Goal: Check status: Check status

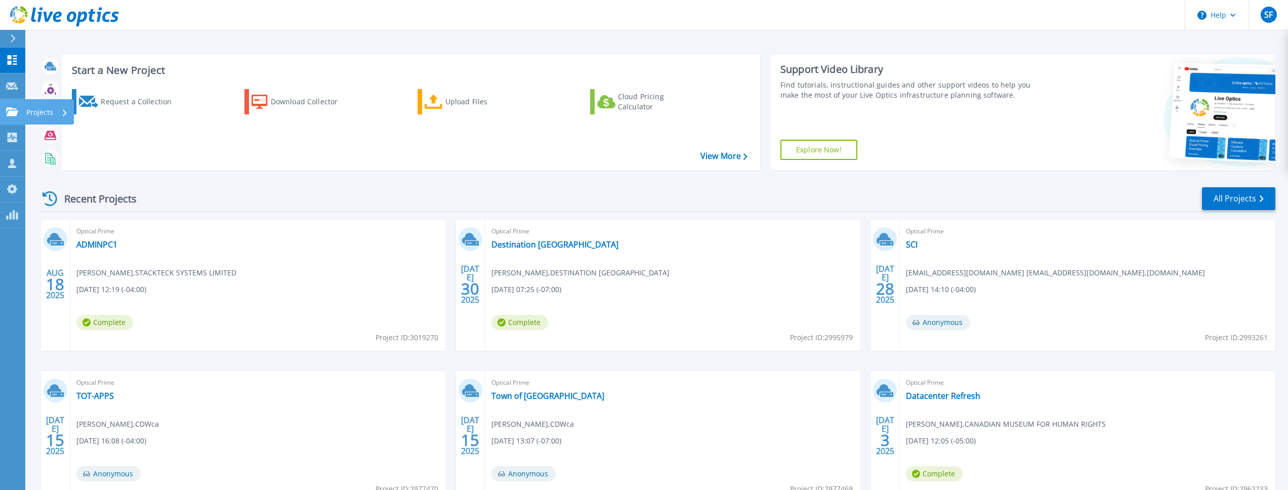
click at [12, 108] on icon at bounding box center [12, 111] width 12 height 9
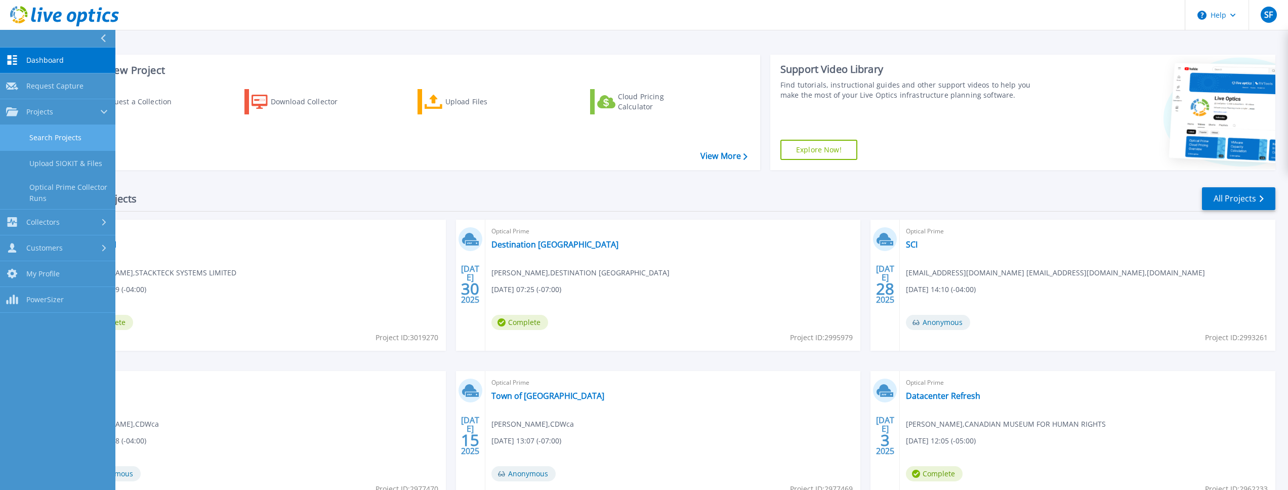
click at [42, 134] on link "Search Projects" at bounding box center [57, 138] width 115 height 26
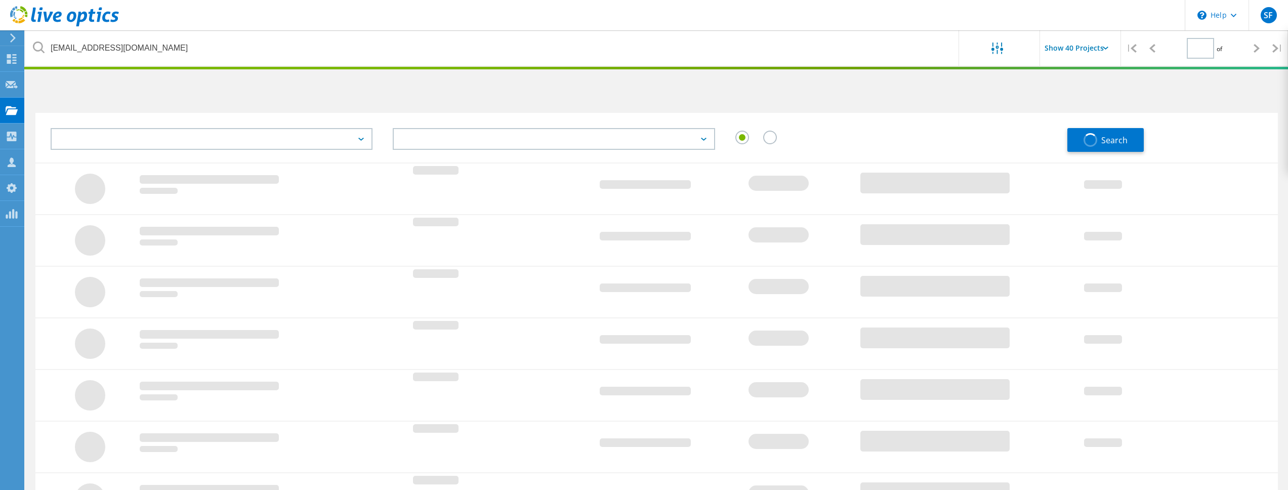
type input "1"
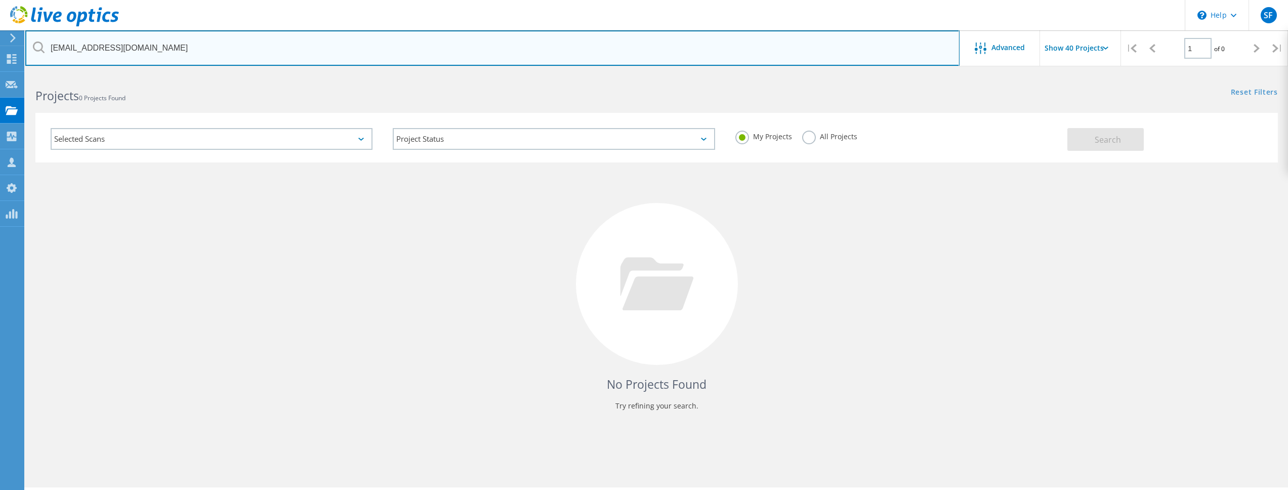
click at [195, 58] on input "shadhz@sciemetric.com" at bounding box center [492, 47] width 934 height 35
drag, startPoint x: 195, startPoint y: 58, endPoint x: 0, endPoint y: 44, distance: 195.3
click at [0, 73] on div "\n Help Explore Helpful Articles Contact Support SF OEM Team Member Shane Fream…" at bounding box center [644, 295] width 1288 height 444
click at [180, 48] on input "shadhz@sciemetric.com" at bounding box center [492, 47] width 934 height 35
drag, startPoint x: 194, startPoint y: 51, endPoint x: 50, endPoint y: 38, distance: 144.8
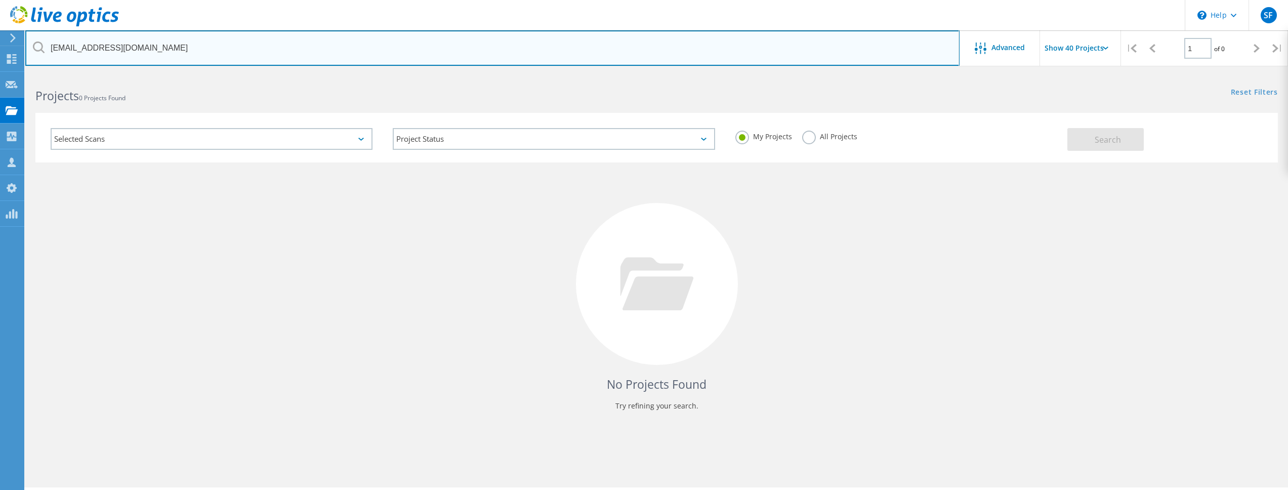
click at [50, 38] on input "shadhz@sciemetric.com" at bounding box center [492, 47] width 934 height 35
type input "Leeds"
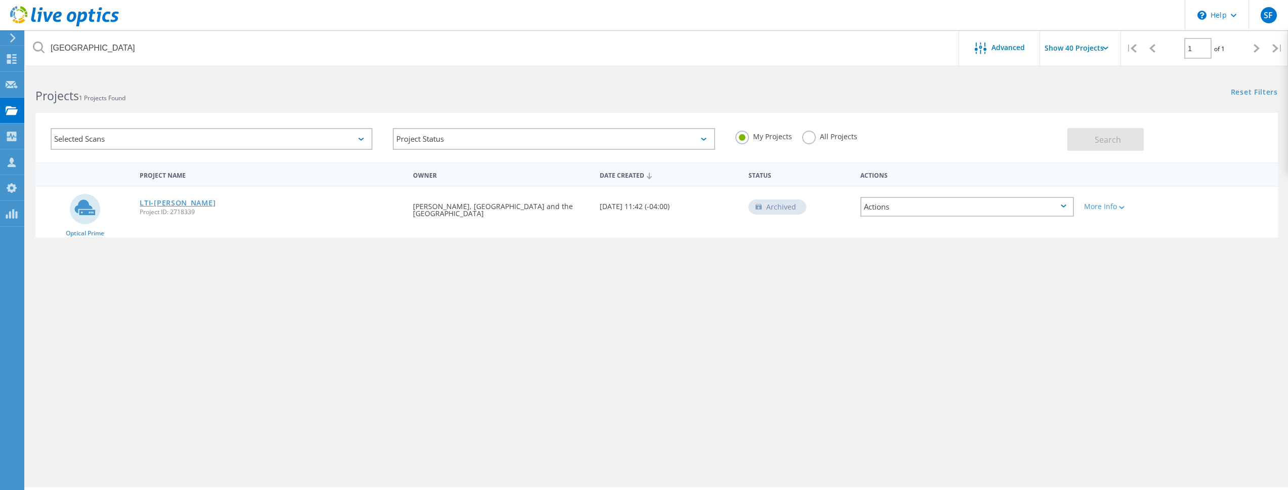
click at [155, 204] on link "LTI-[PERSON_NAME]" at bounding box center [178, 202] width 76 height 7
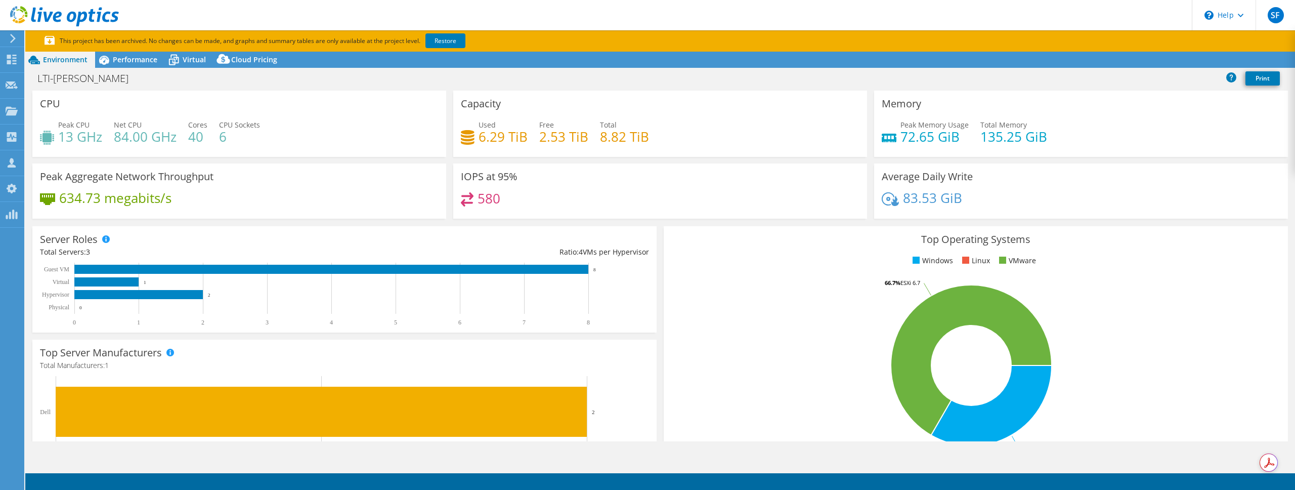
select select "[GEOGRAPHIC_DATA]"
select select "CAD"
click at [129, 63] on span "Performance" at bounding box center [135, 60] width 45 height 10
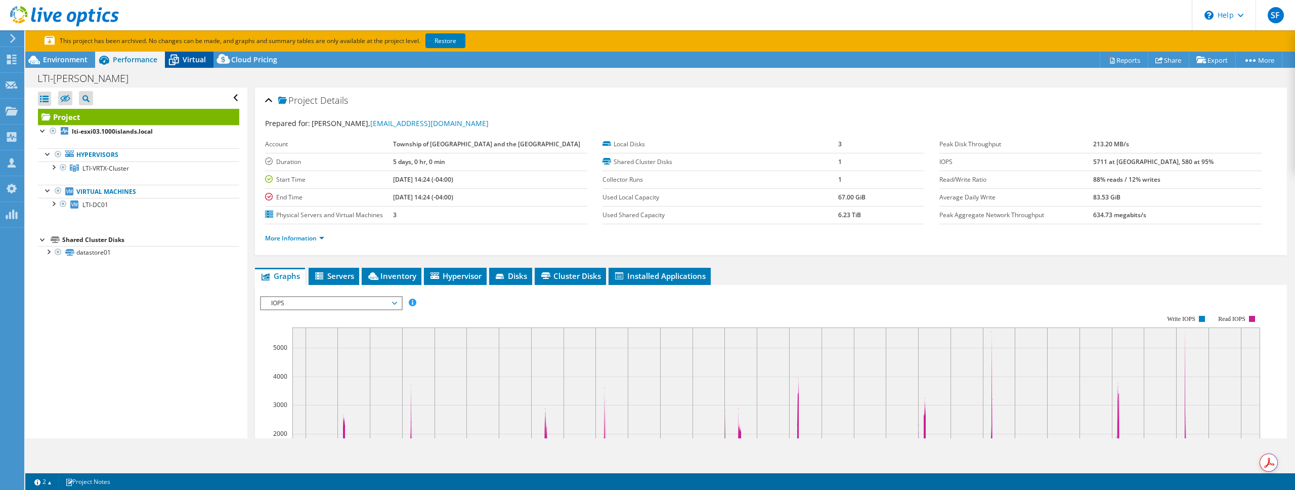
click at [186, 66] on div "Virtual" at bounding box center [189, 60] width 49 height 16
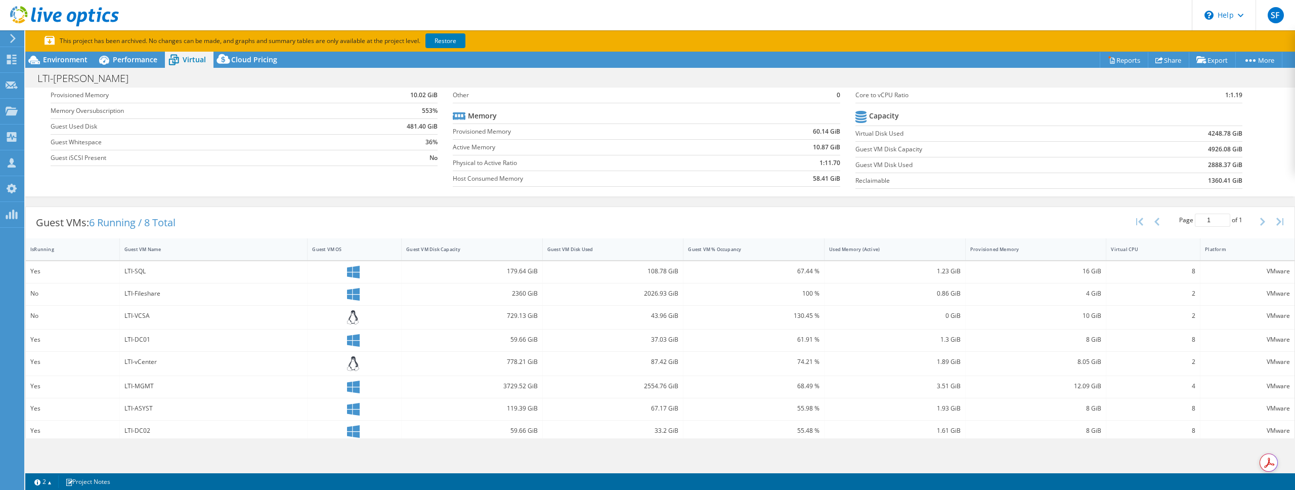
scroll to position [90, 0]
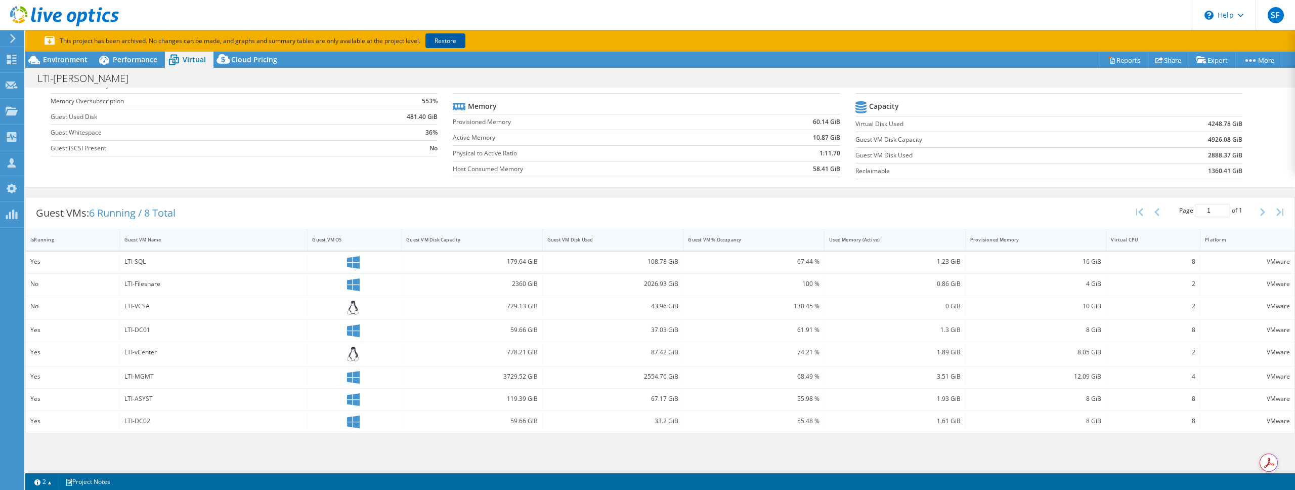
click at [452, 42] on link "Restore" at bounding box center [446, 40] width 40 height 15
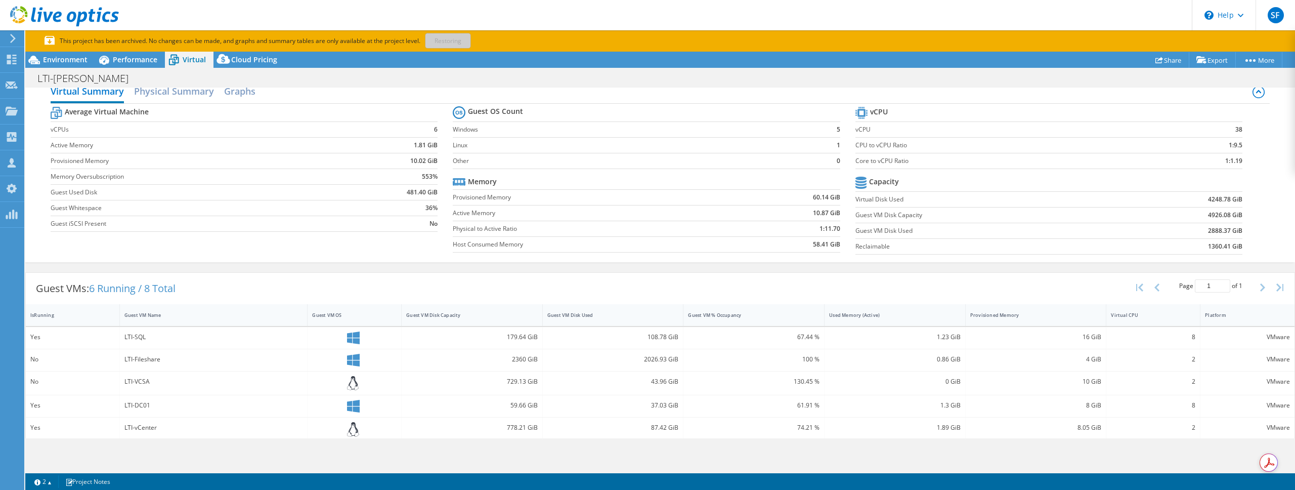
scroll to position [24, 0]
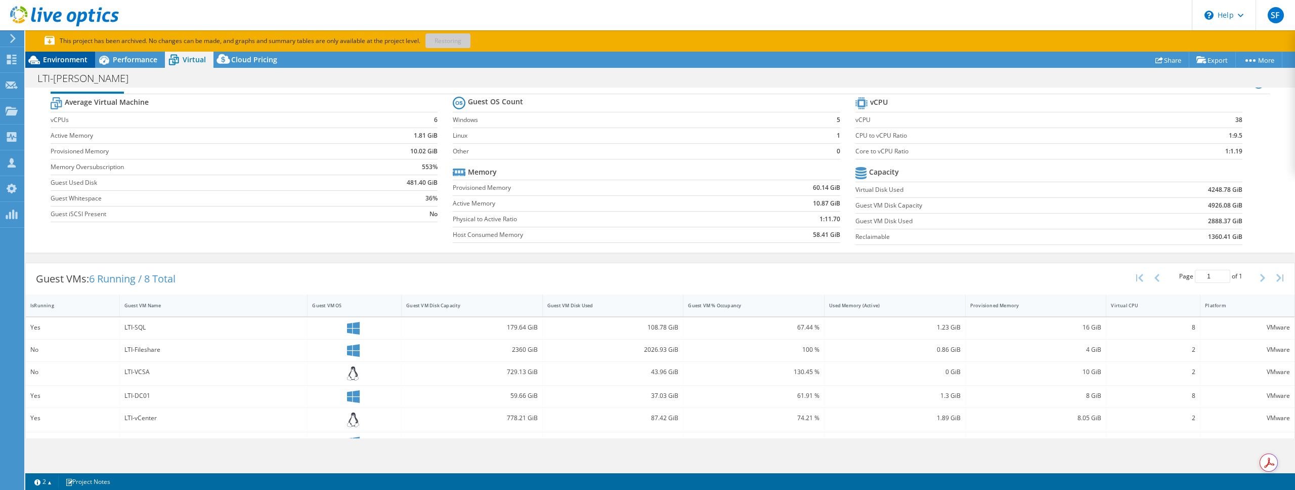
click at [70, 55] on span "Environment" at bounding box center [65, 60] width 45 height 10
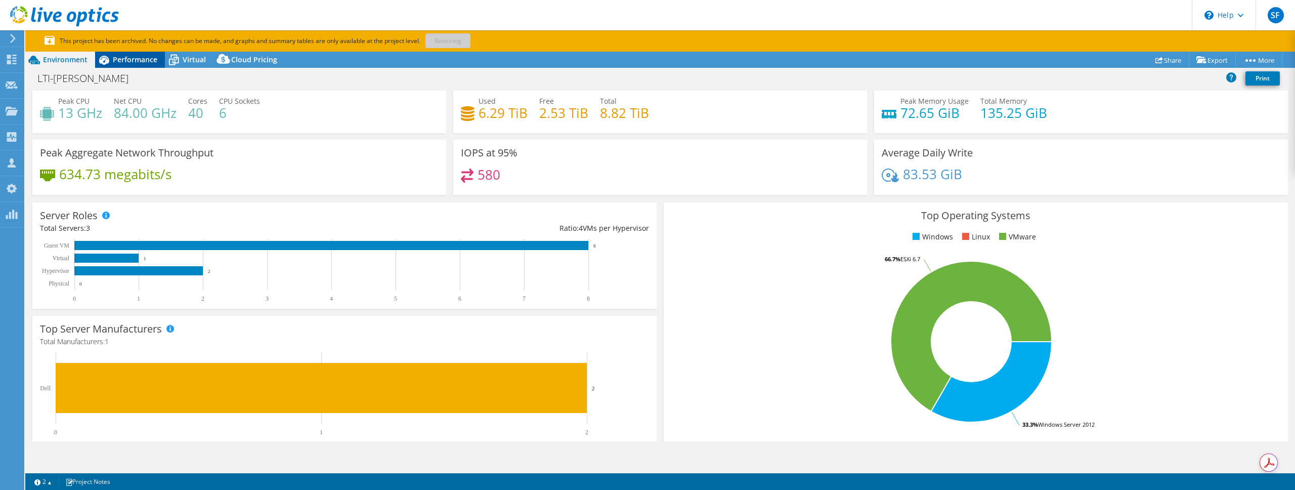
click at [119, 66] on div "Performance" at bounding box center [130, 60] width 70 height 16
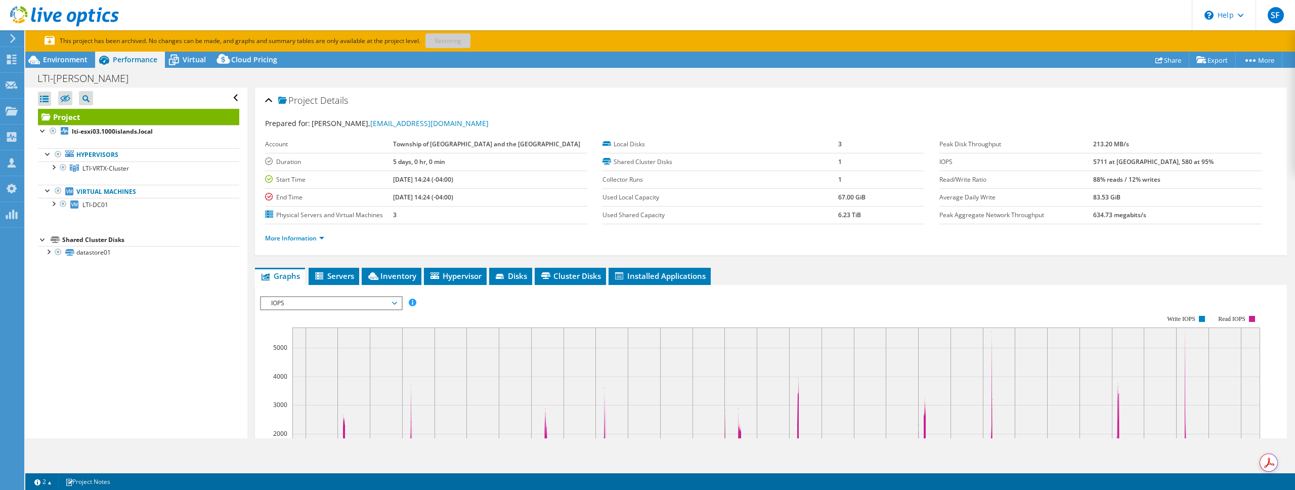
scroll to position [0, 0]
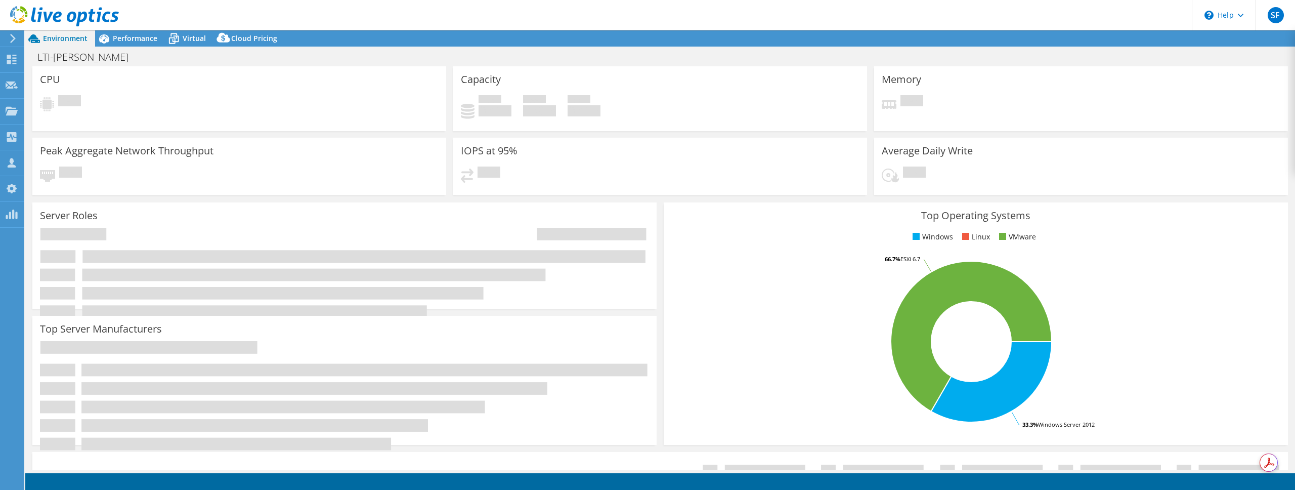
select select "[GEOGRAPHIC_DATA]"
select select "USD"
